Goal: Communication & Community: Connect with others

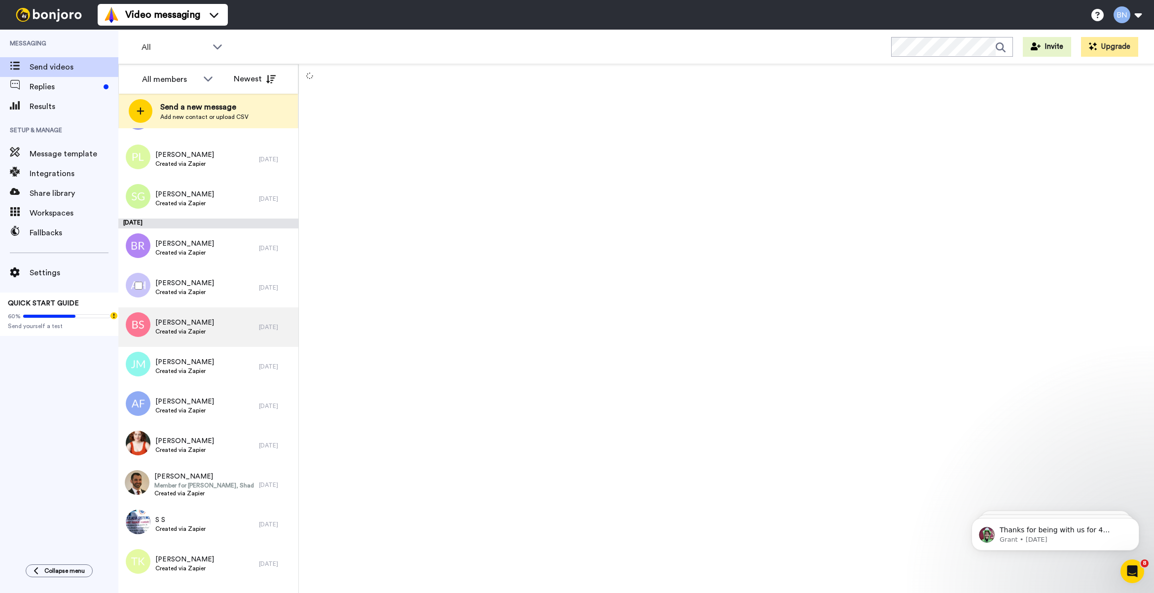
scroll to position [2217, 0]
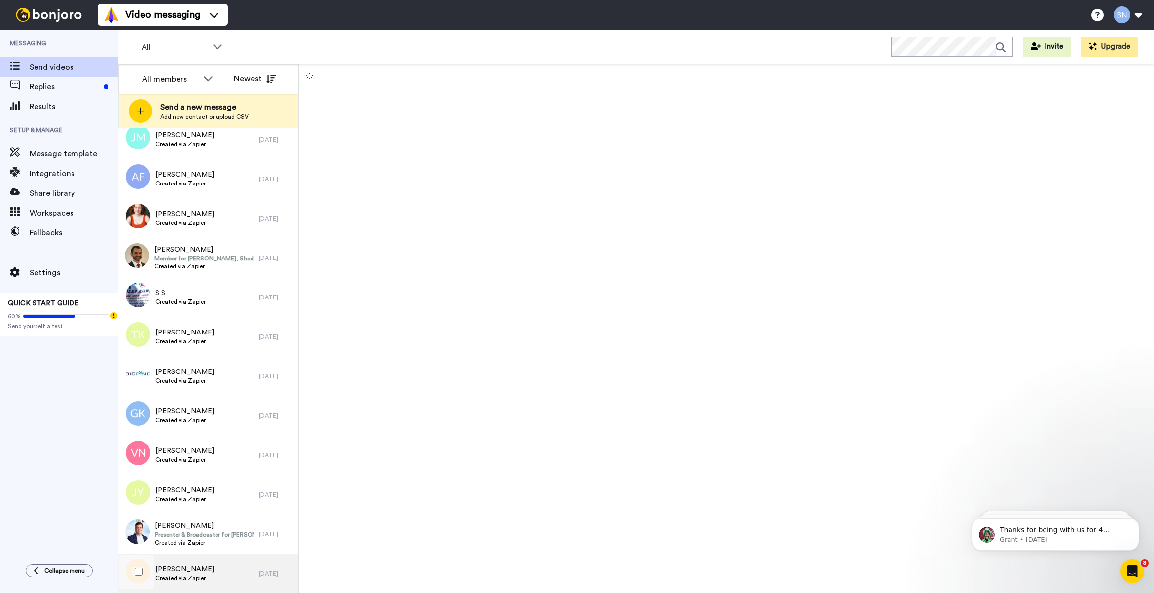
click at [230, 565] on div "[PERSON_NAME] Created via Zapier" at bounding box center [188, 573] width 140 height 39
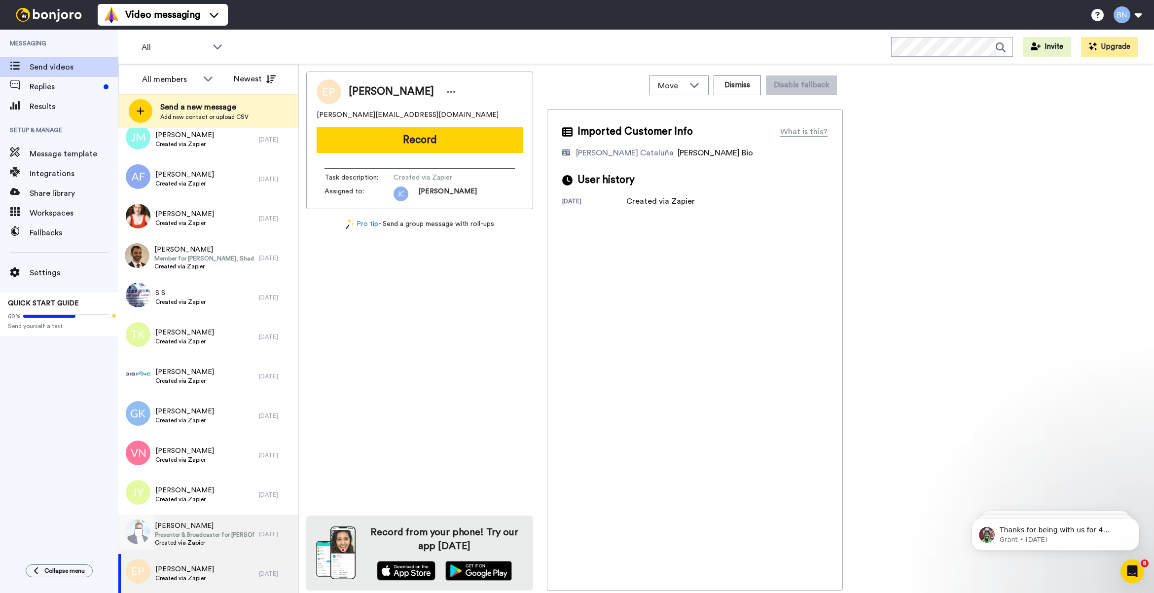
click at [198, 543] on span "Created via Zapier" at bounding box center [204, 542] width 99 height 8
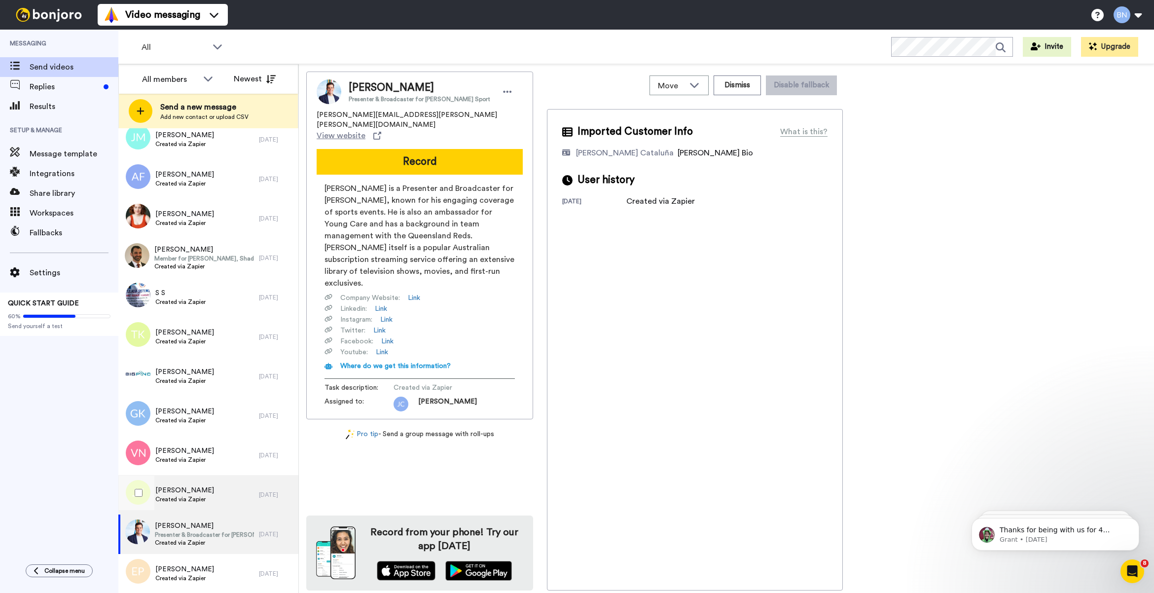
click at [196, 495] on span "Created via Zapier" at bounding box center [184, 499] width 59 height 8
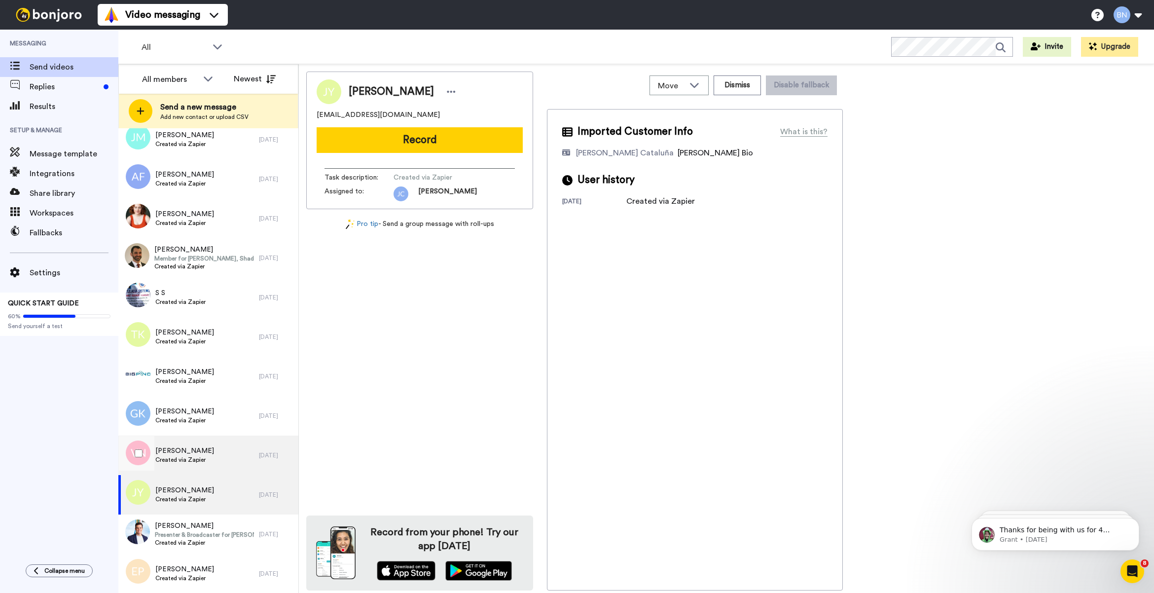
click at [195, 452] on span "Varun Nagrath" at bounding box center [184, 451] width 59 height 10
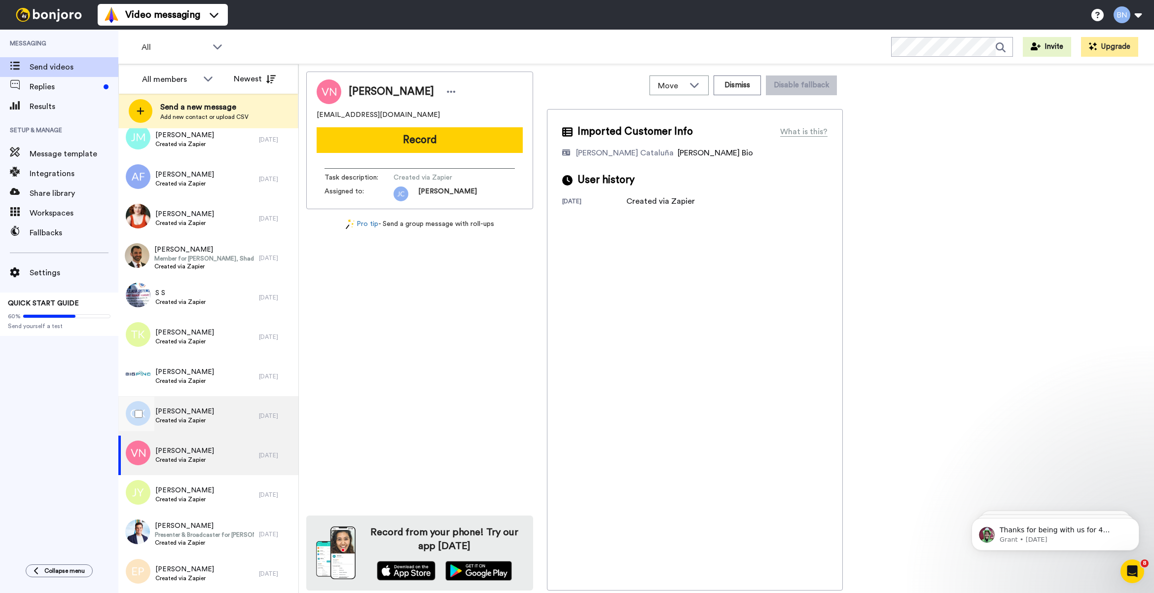
click at [196, 422] on span "Created via Zapier" at bounding box center [184, 420] width 59 height 8
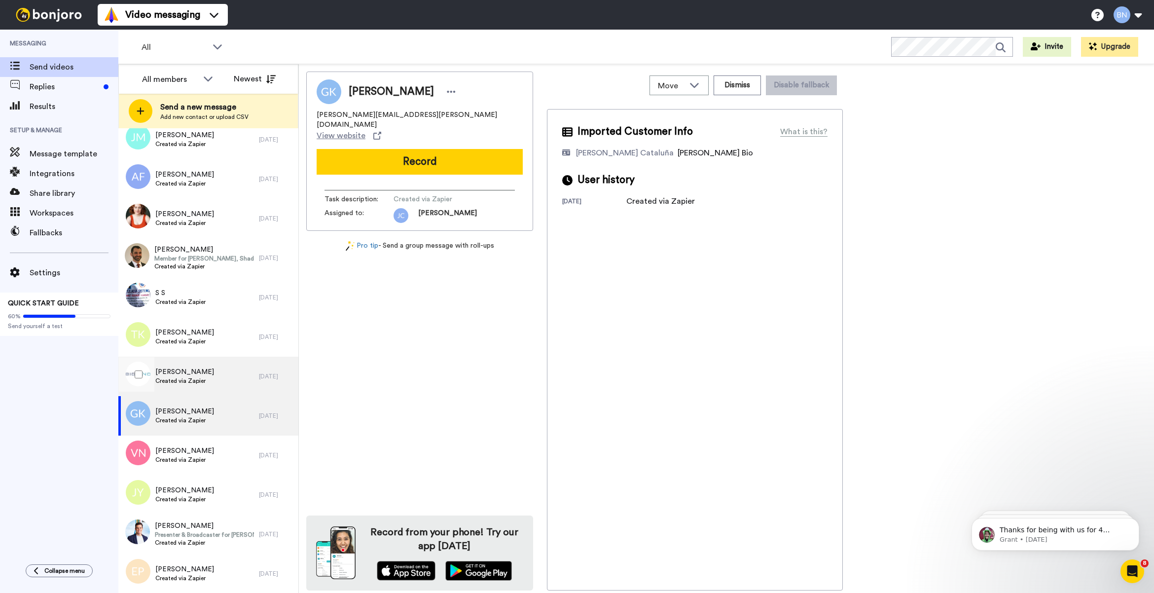
click at [196, 385] on div "Robyn Roberts Created via Zapier" at bounding box center [184, 376] width 59 height 19
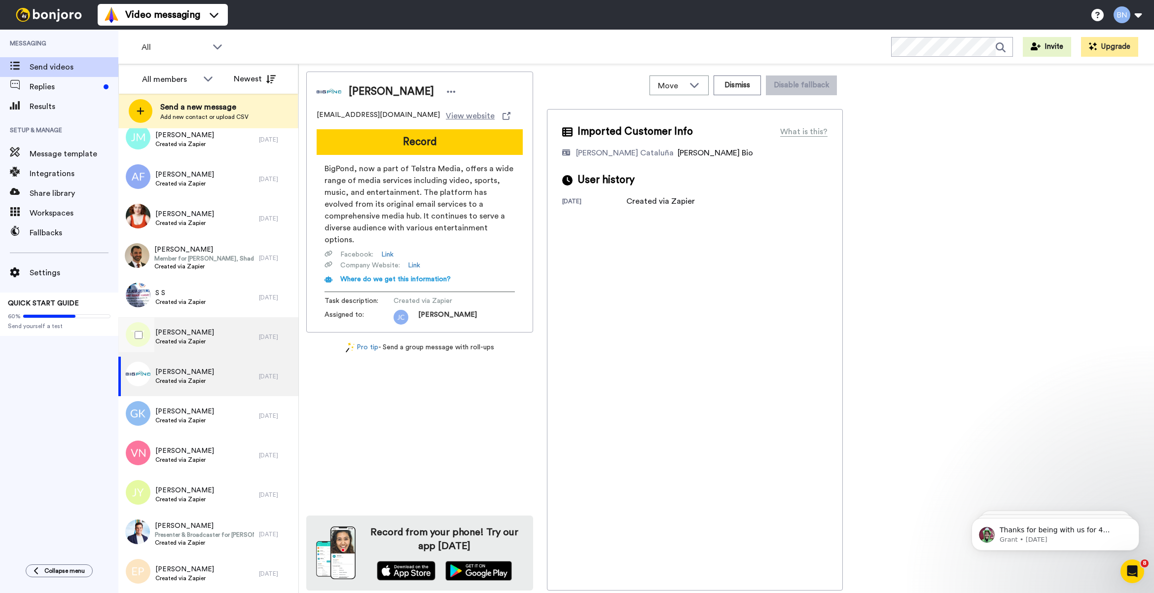
click at [195, 340] on span "Created via Zapier" at bounding box center [184, 341] width 59 height 8
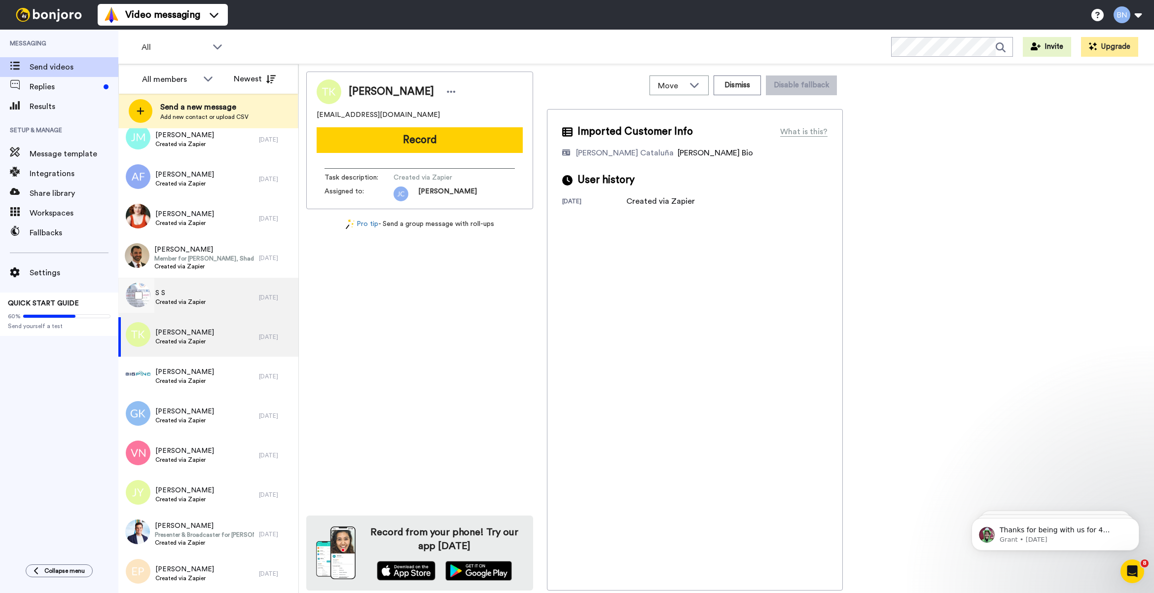
click at [195, 304] on span "Created via Zapier" at bounding box center [180, 302] width 50 height 8
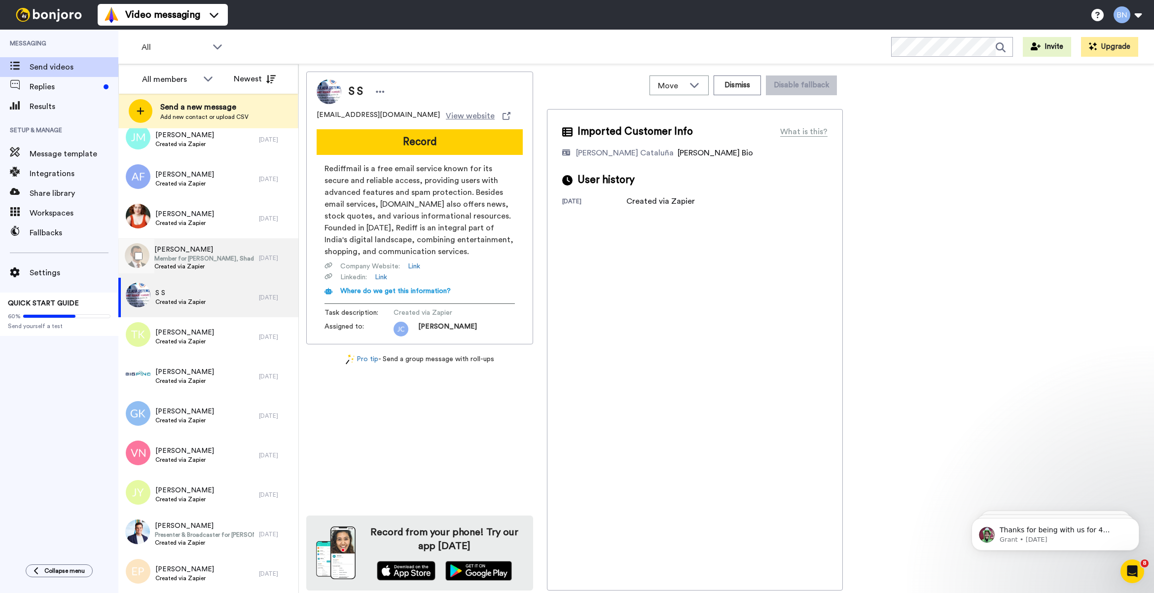
click at [198, 268] on span "Created via Zapier" at bounding box center [204, 266] width 100 height 8
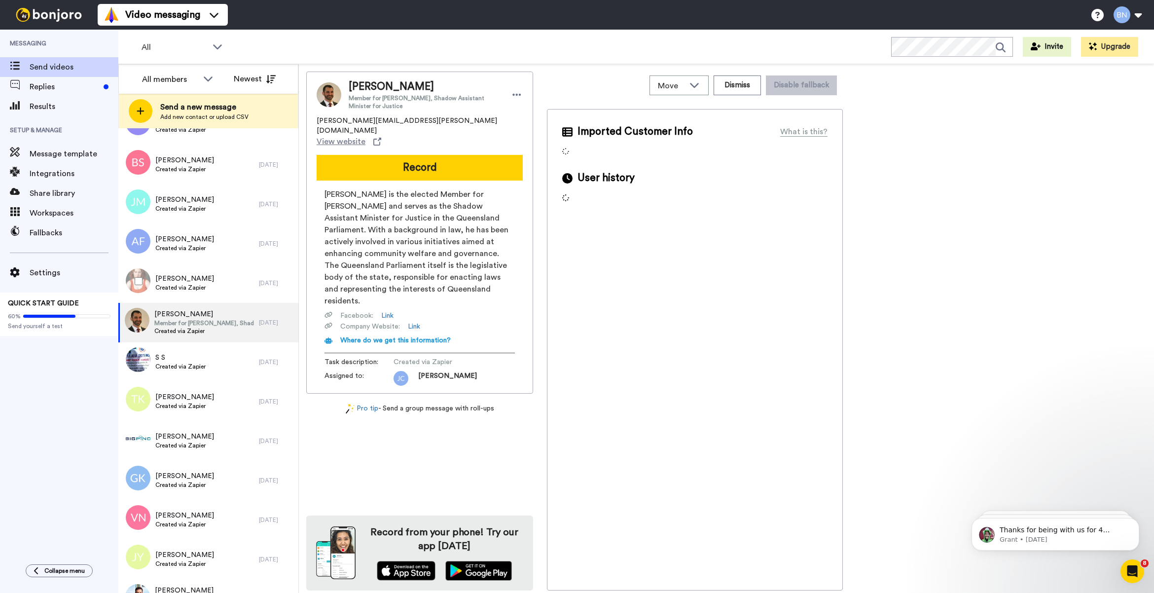
scroll to position [2135, 0]
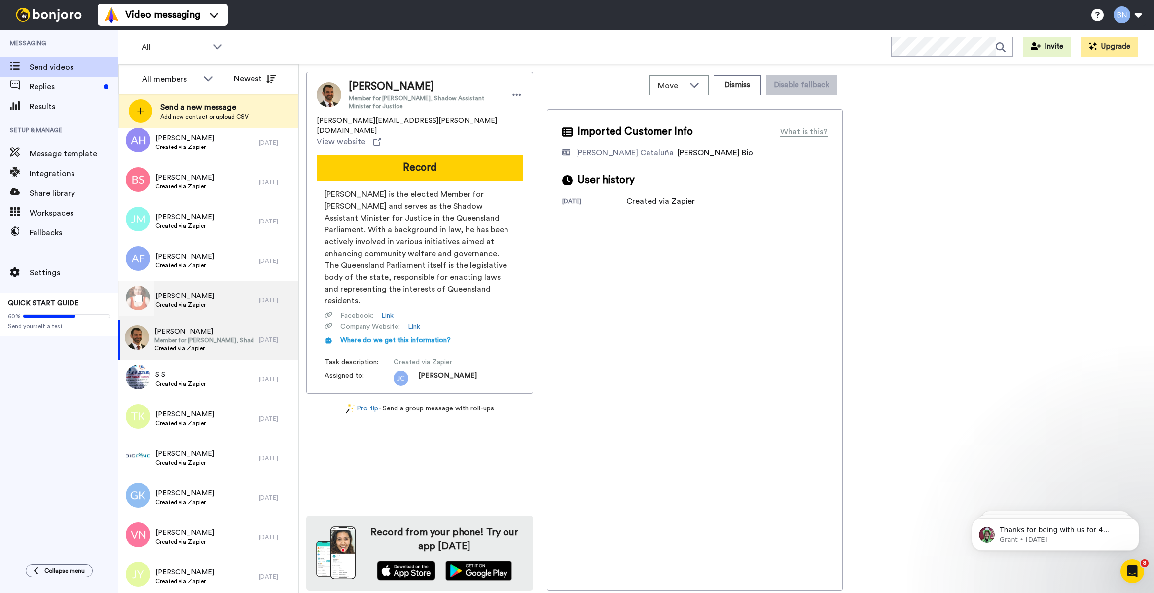
click at [216, 312] on div "Anna Dudley Created via Zapier" at bounding box center [188, 299] width 140 height 39
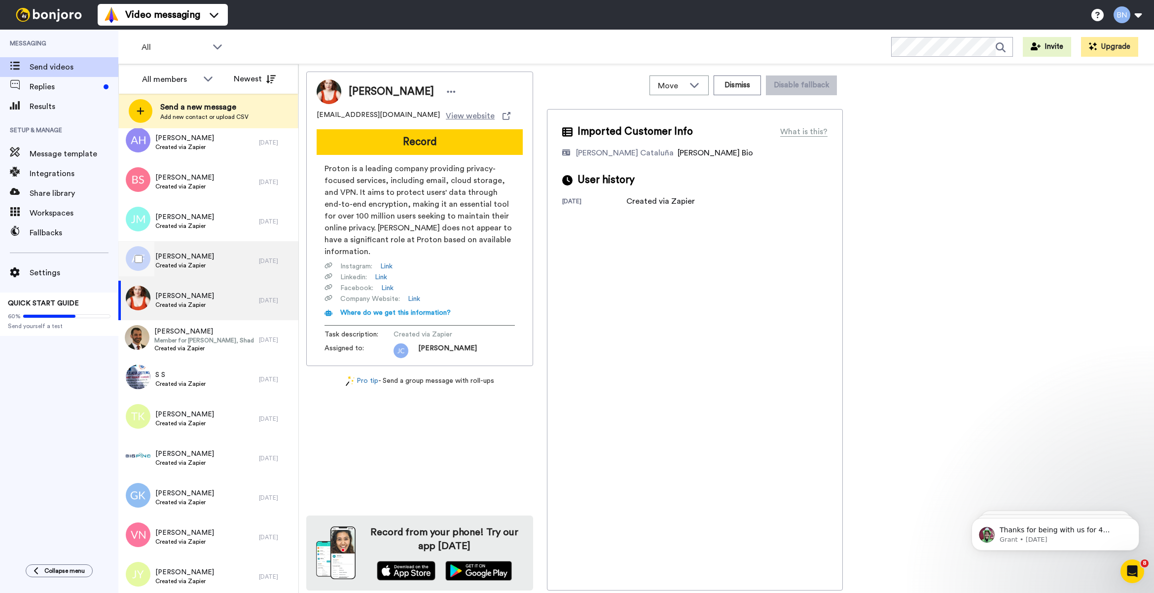
click at [213, 264] on div "Anthony Fugaro Created via Zapier" at bounding box center [188, 260] width 140 height 39
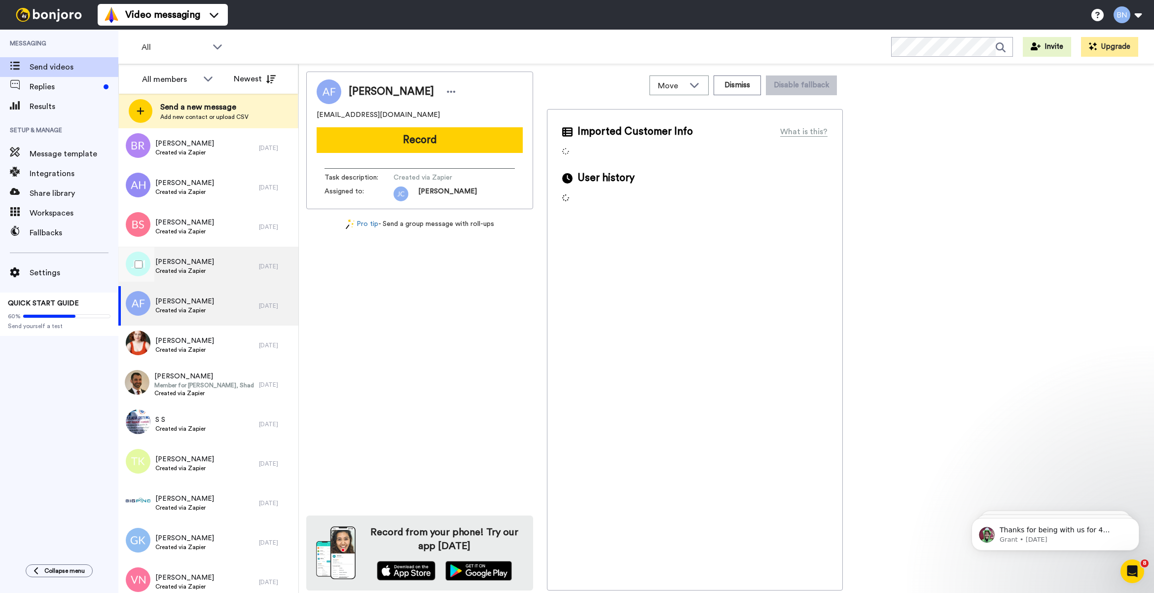
scroll to position [2052, 0]
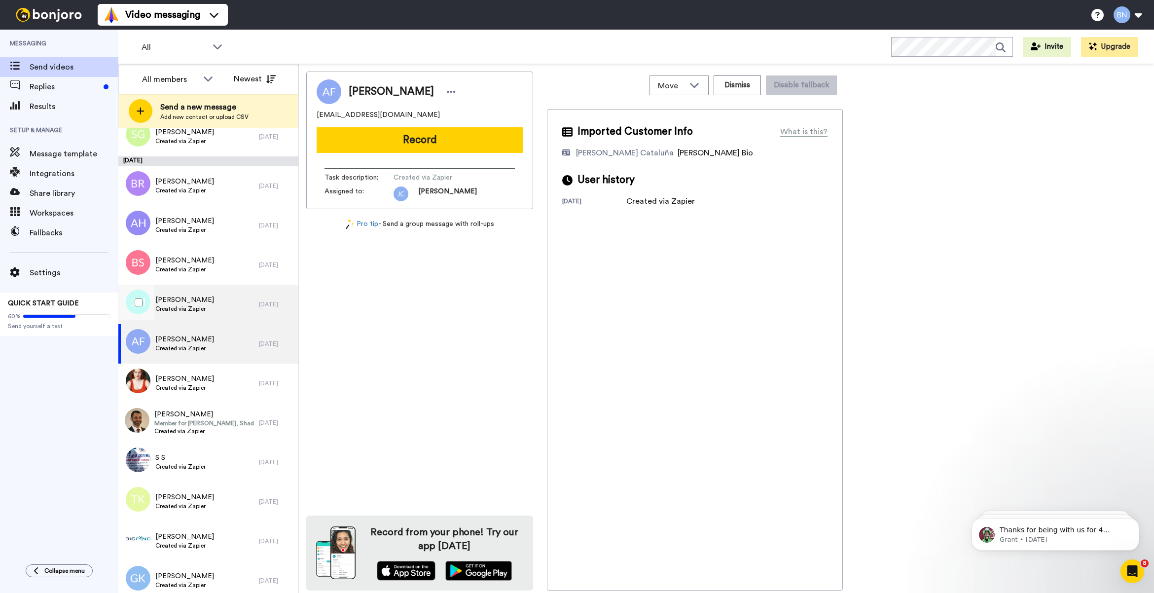
click at [215, 301] on div "James McConnell Created via Zapier" at bounding box center [188, 303] width 140 height 39
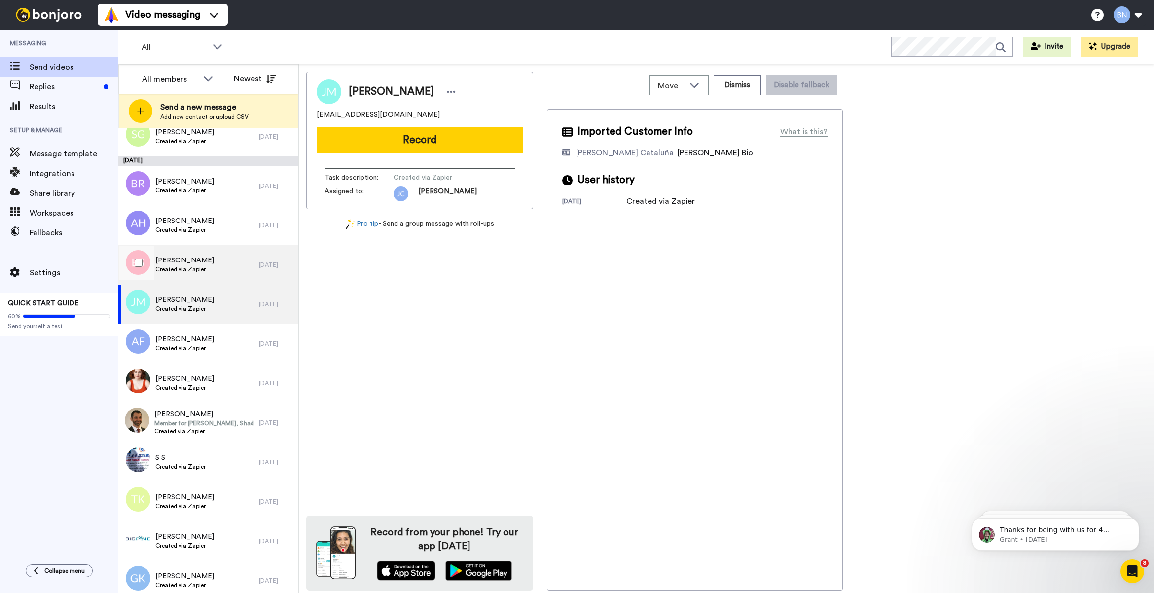
click at [210, 271] on div "Belinda Schultz Created via Zapier" at bounding box center [188, 264] width 140 height 39
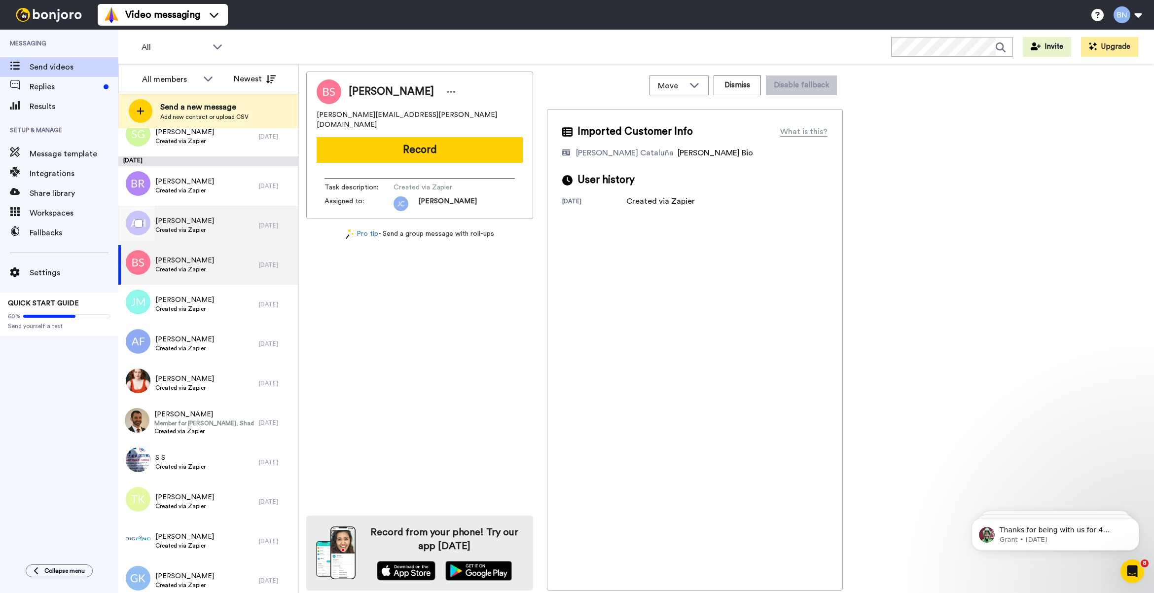
click at [227, 226] on div "Alicia Harvie Created via Zapier" at bounding box center [188, 225] width 140 height 39
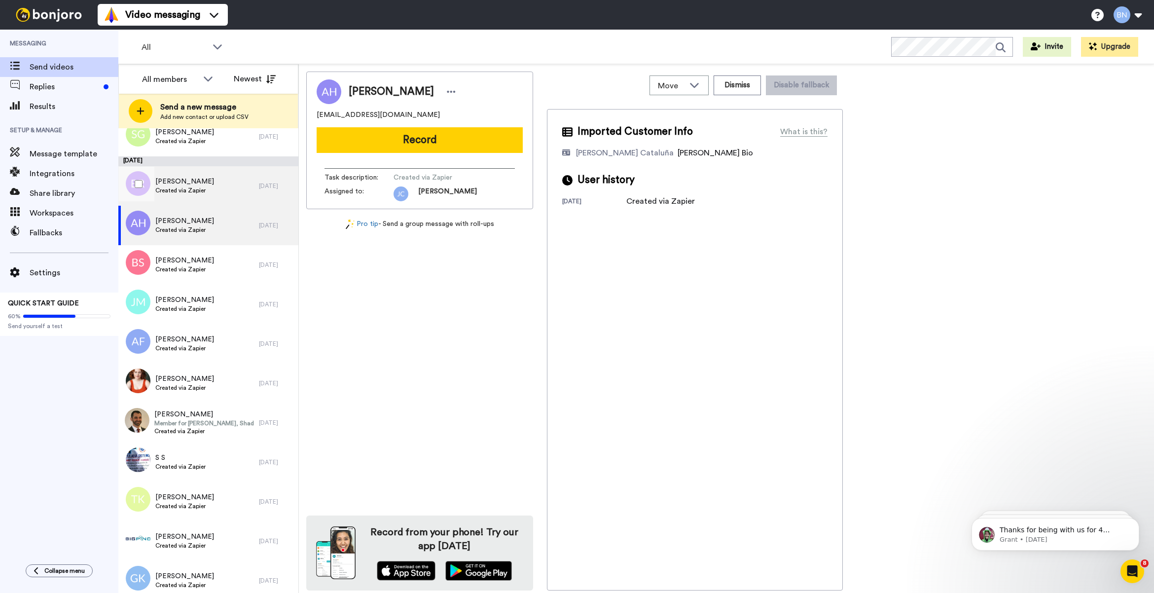
click at [207, 195] on div "Brianna Roquemore Created via Zapier" at bounding box center [184, 185] width 59 height 19
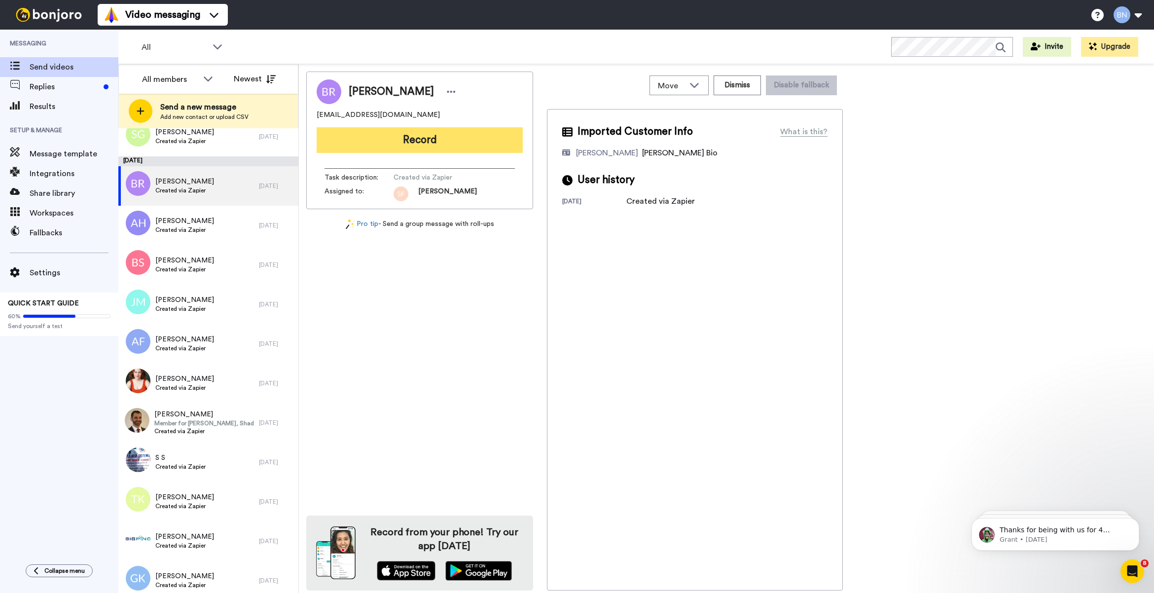
click at [410, 146] on button "Record" at bounding box center [419, 140] width 206 height 26
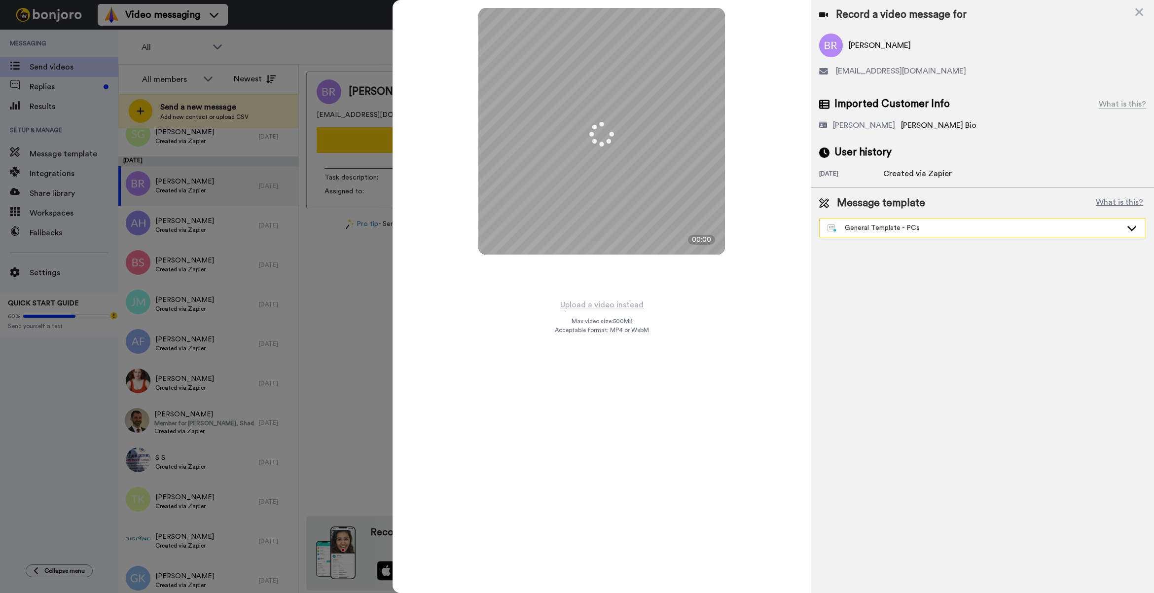
click at [866, 223] on div "General Template - PCs" at bounding box center [974, 228] width 294 height 10
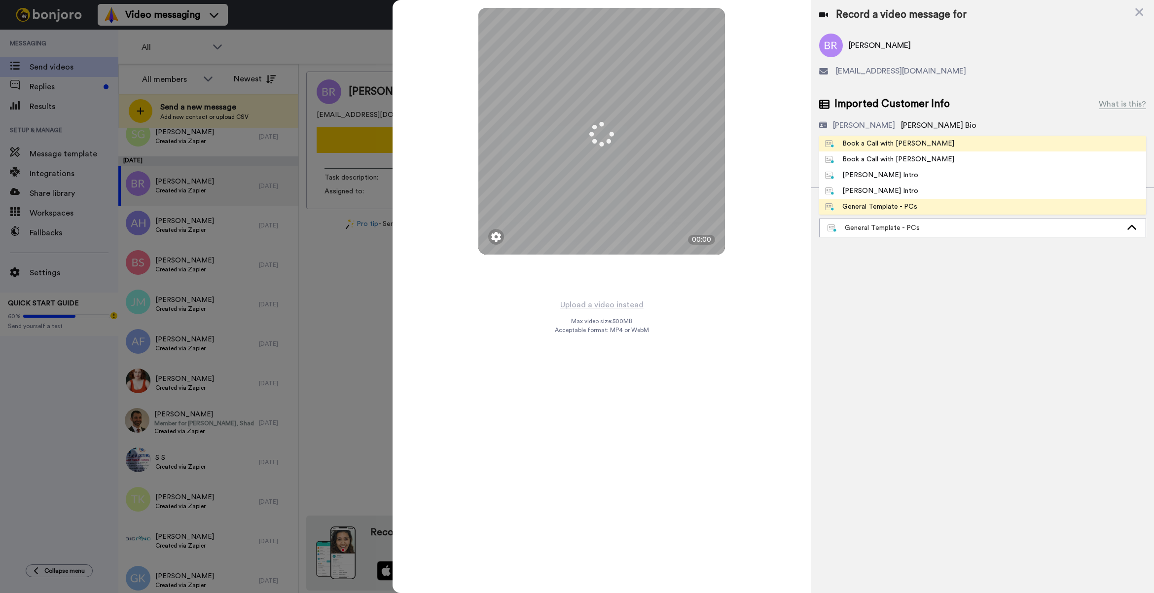
click at [911, 138] on li "Book a Call with Bruce" at bounding box center [982, 144] width 327 height 16
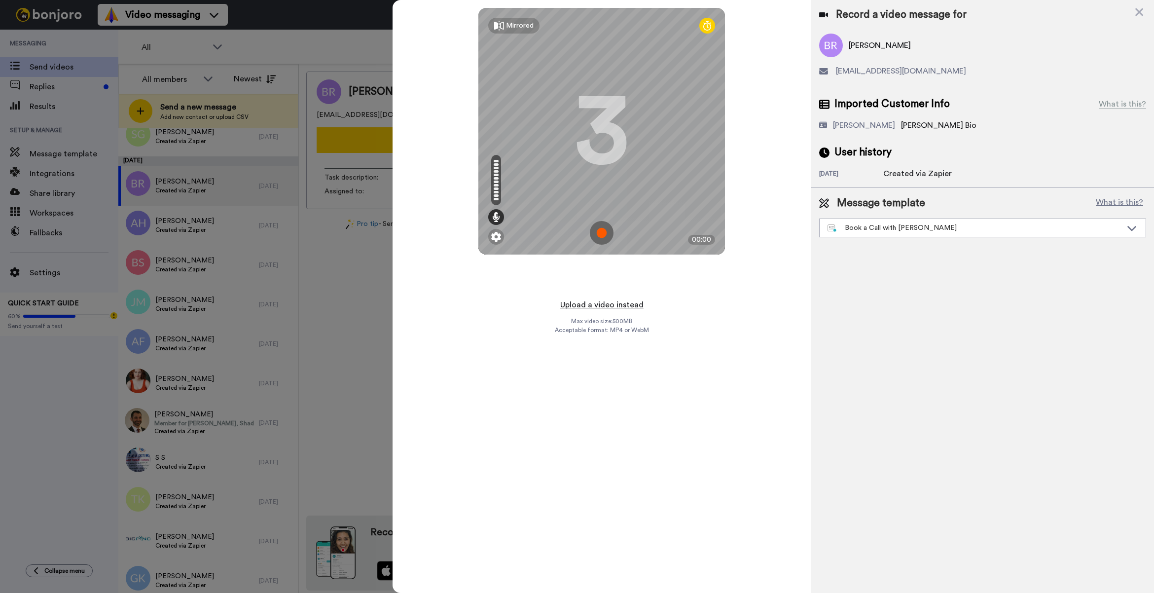
click at [614, 306] on button "Upload a video instead" at bounding box center [601, 304] width 89 height 13
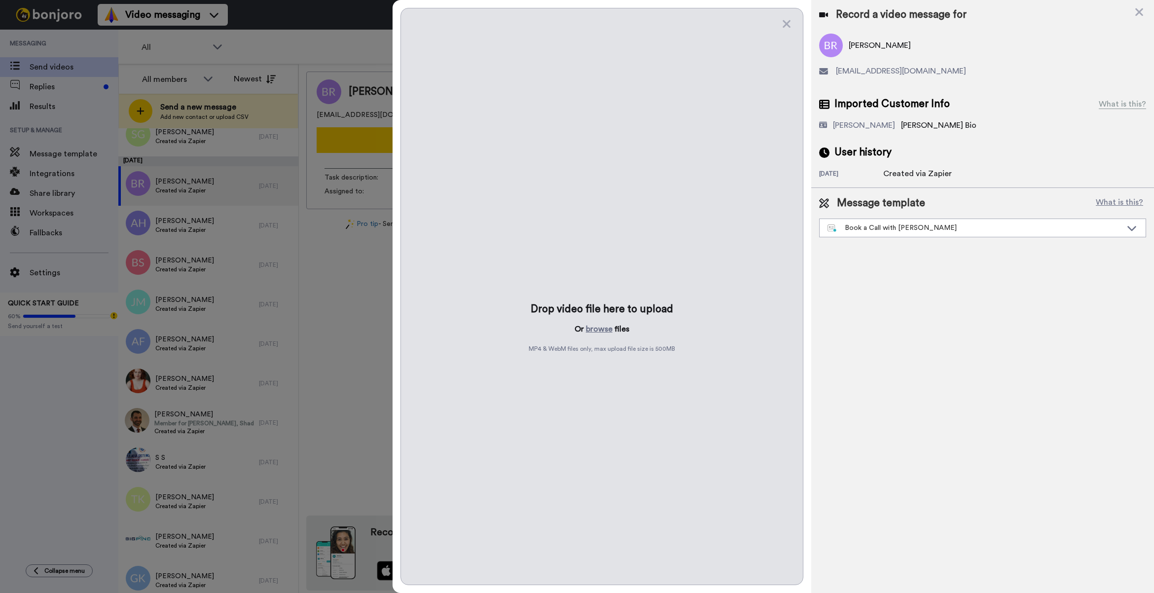
click at [594, 322] on div "Drop video file here to upload Or browse files MP4 & WebM files only, max uploa…" at bounding box center [601, 296] width 403 height 577
click at [594, 324] on button "browse" at bounding box center [599, 329] width 27 height 12
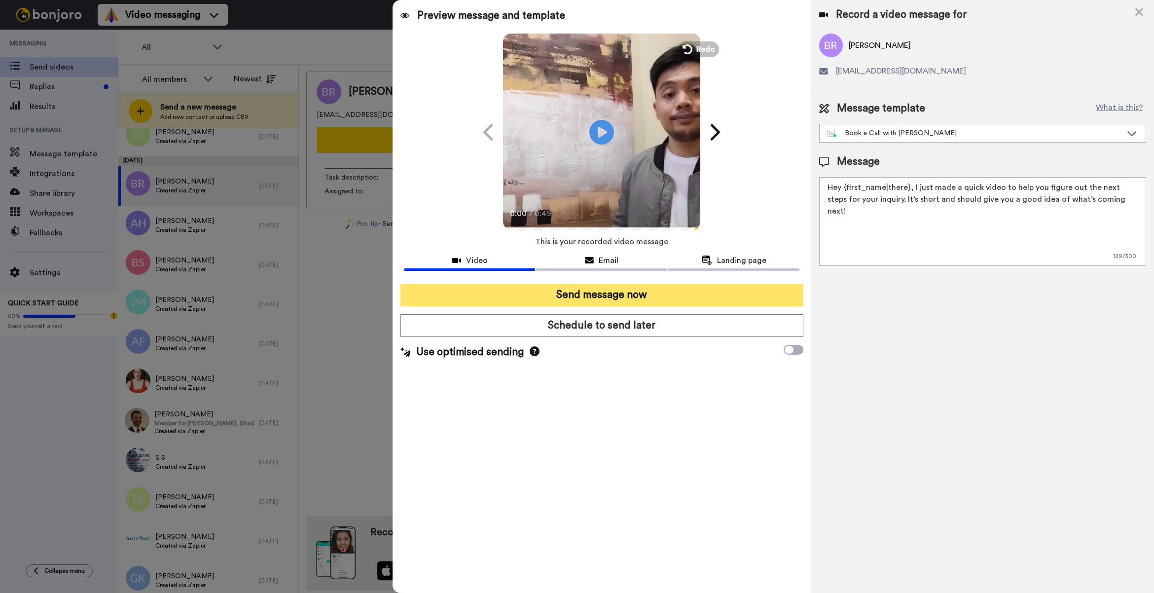
click at [590, 303] on button "Send message now" at bounding box center [601, 294] width 403 height 23
